Goal: Information Seeking & Learning: Learn about a topic

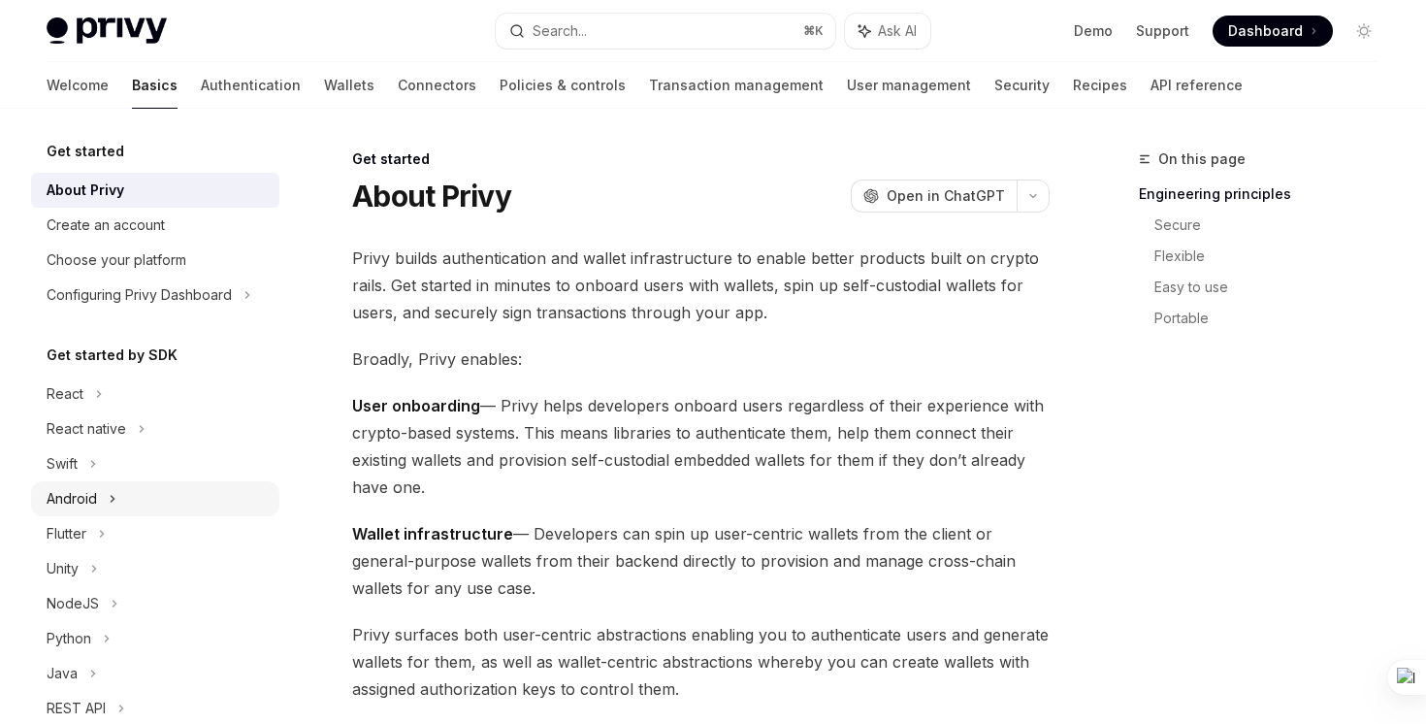
click at [101, 501] on div "Android" at bounding box center [155, 498] width 248 height 35
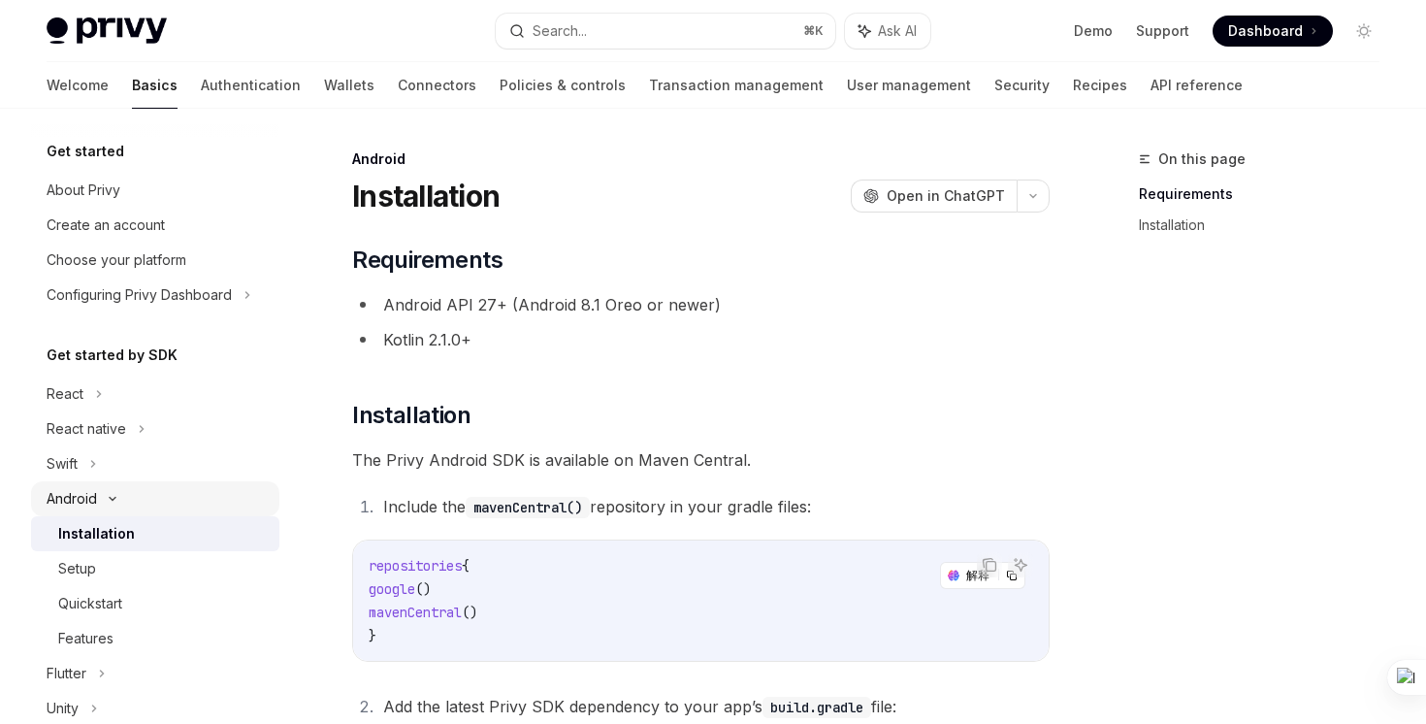
click at [115, 501] on icon at bounding box center [112, 499] width 23 height 8
click at [116, 499] on div "Android" at bounding box center [155, 498] width 248 height 35
click at [116, 499] on icon at bounding box center [112, 499] width 23 height 8
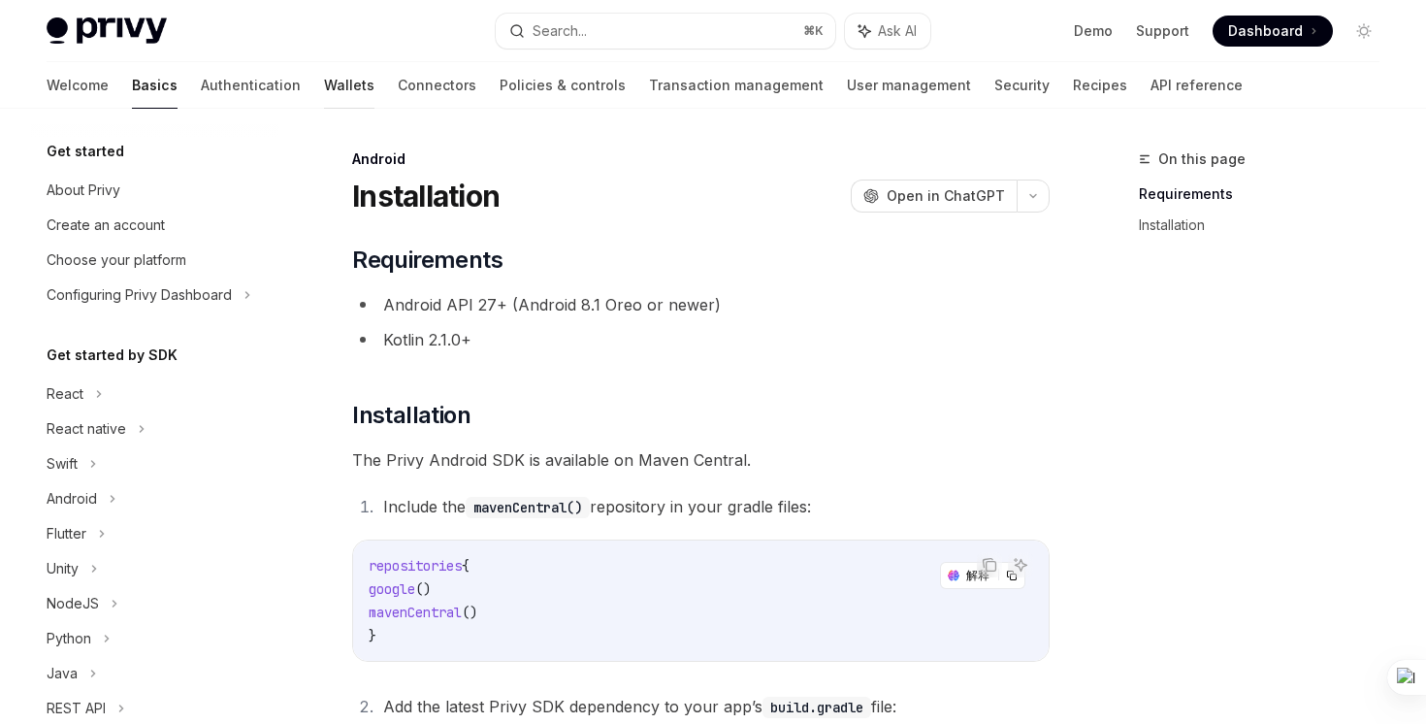
click at [324, 77] on link "Wallets" at bounding box center [349, 85] width 50 height 47
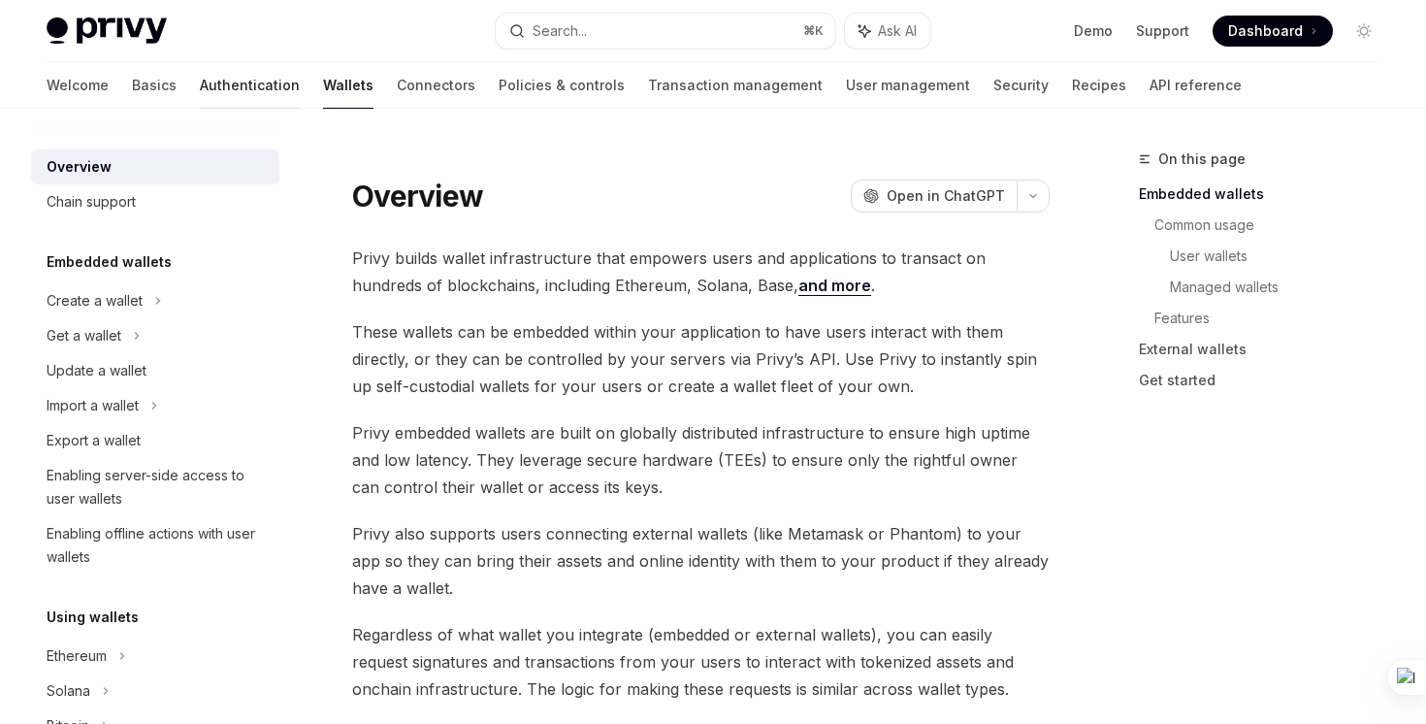
click at [200, 80] on link "Authentication" at bounding box center [250, 85] width 100 height 47
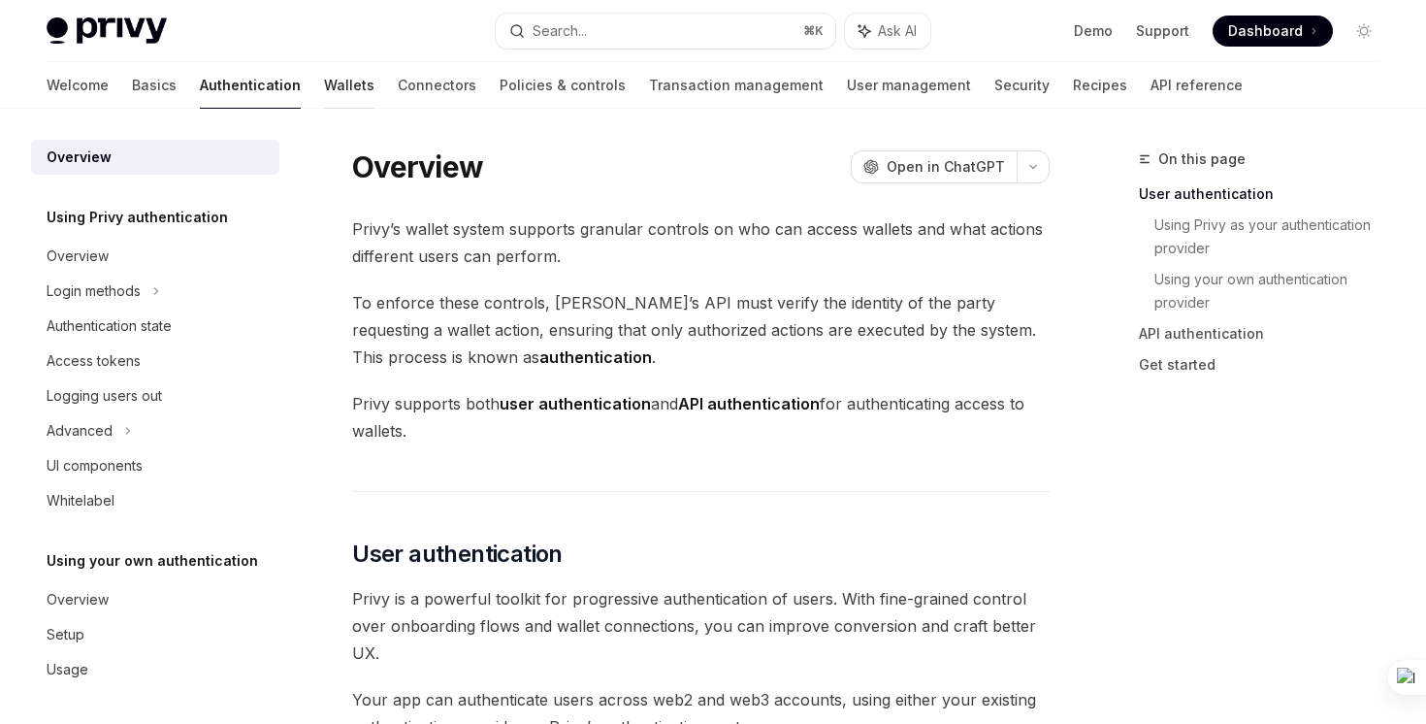
click at [324, 94] on link "Wallets" at bounding box center [349, 85] width 50 height 47
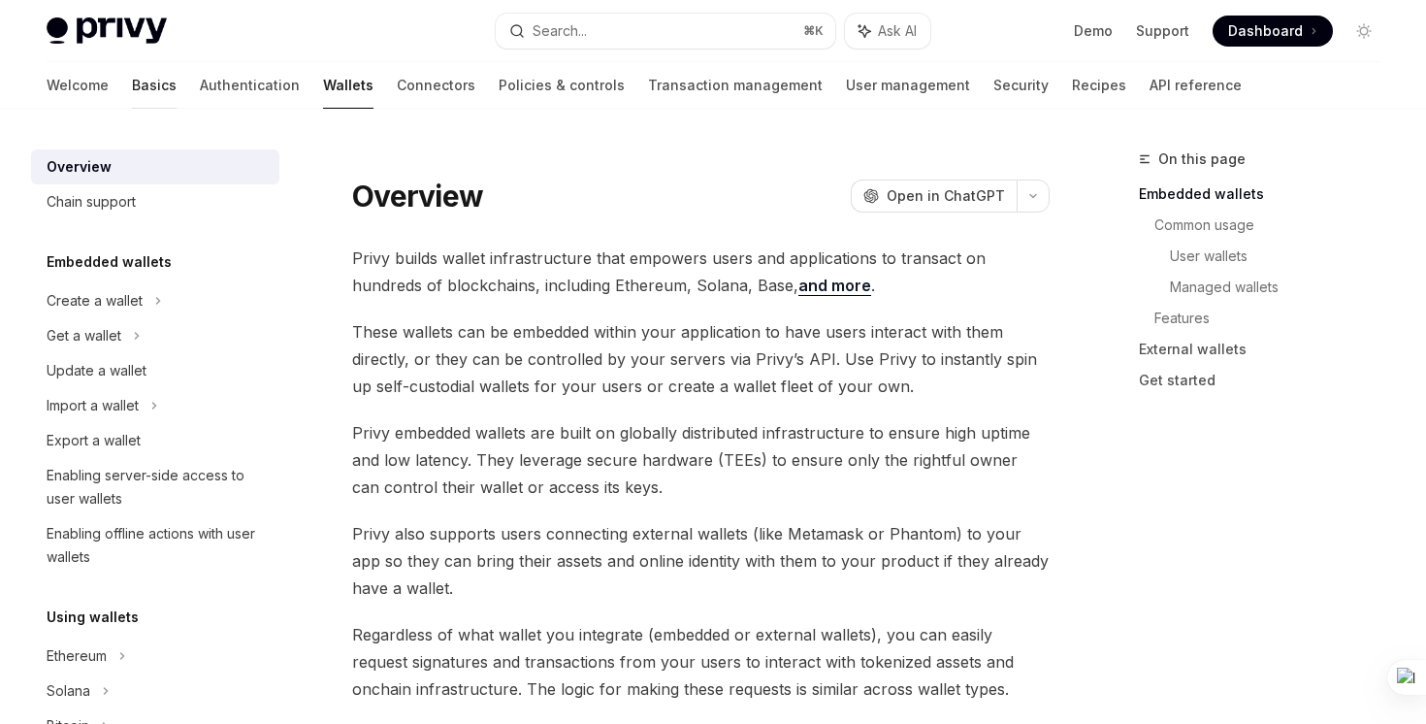
click at [132, 87] on link "Basics" at bounding box center [154, 85] width 45 height 47
type textarea "*"
